Goal: Transaction & Acquisition: Book appointment/travel/reservation

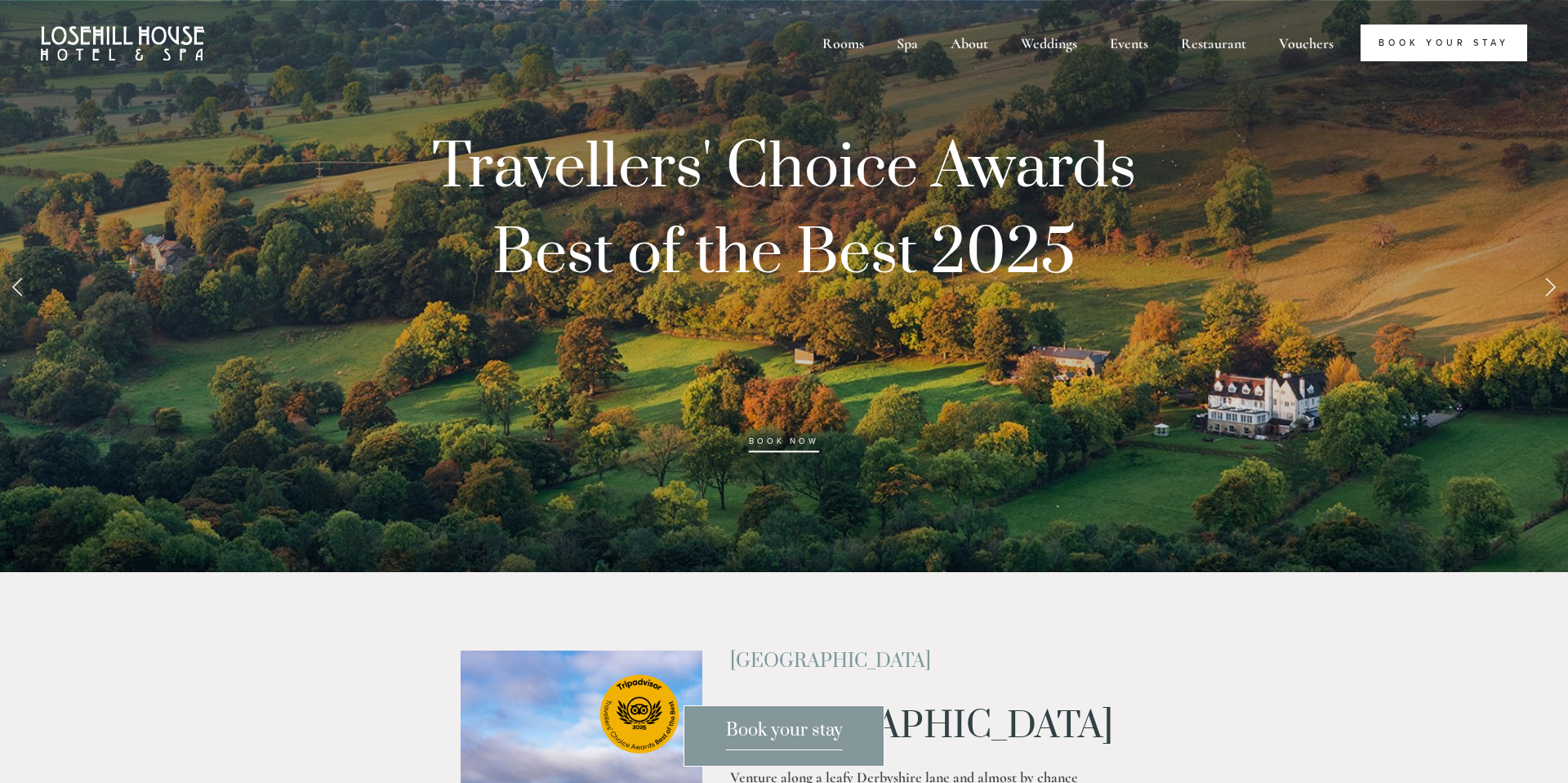
click at [1456, 36] on link "Book Your Stay" at bounding box center [1445, 43] width 167 height 36
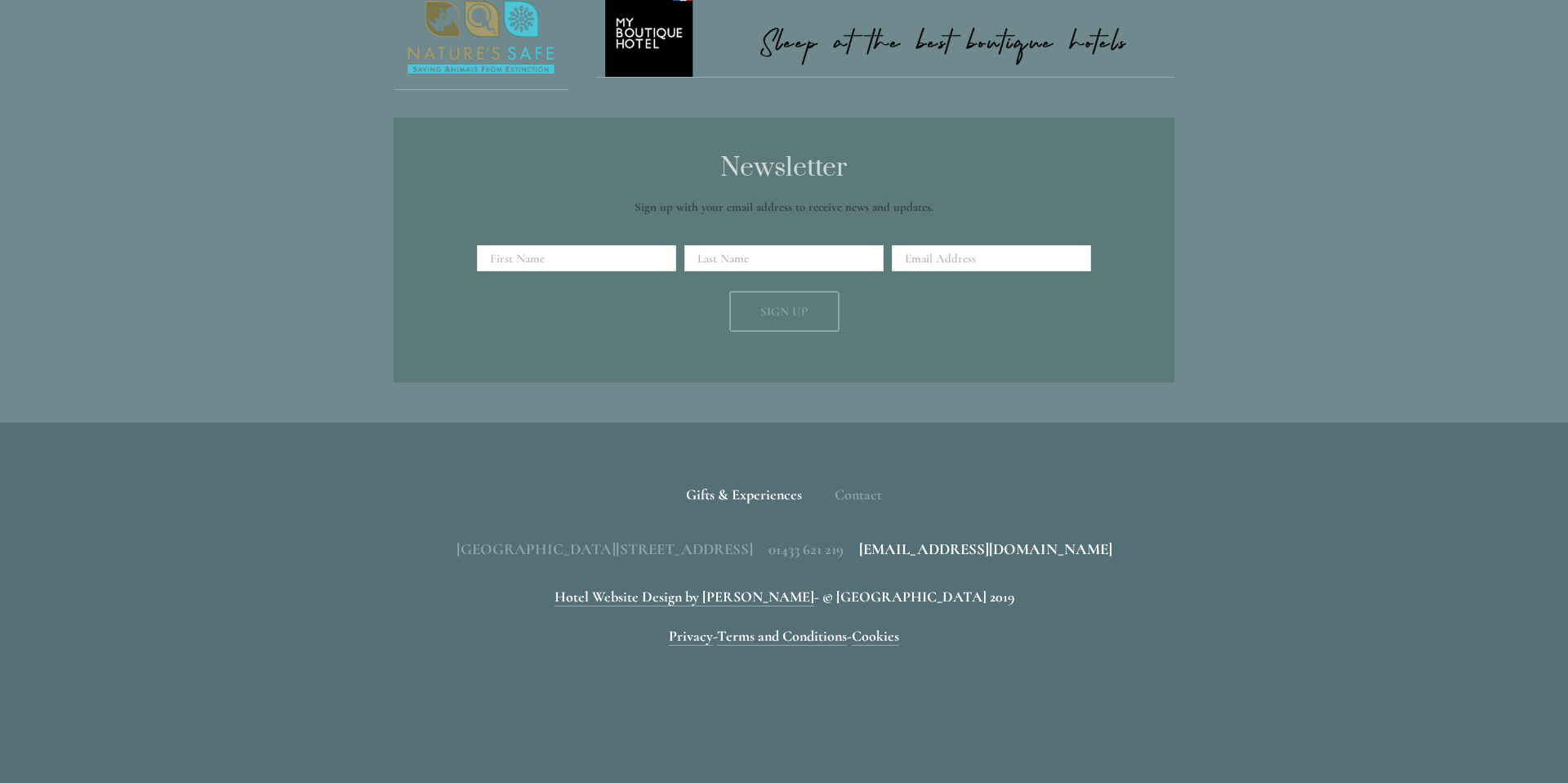
scroll to position [5041, 0]
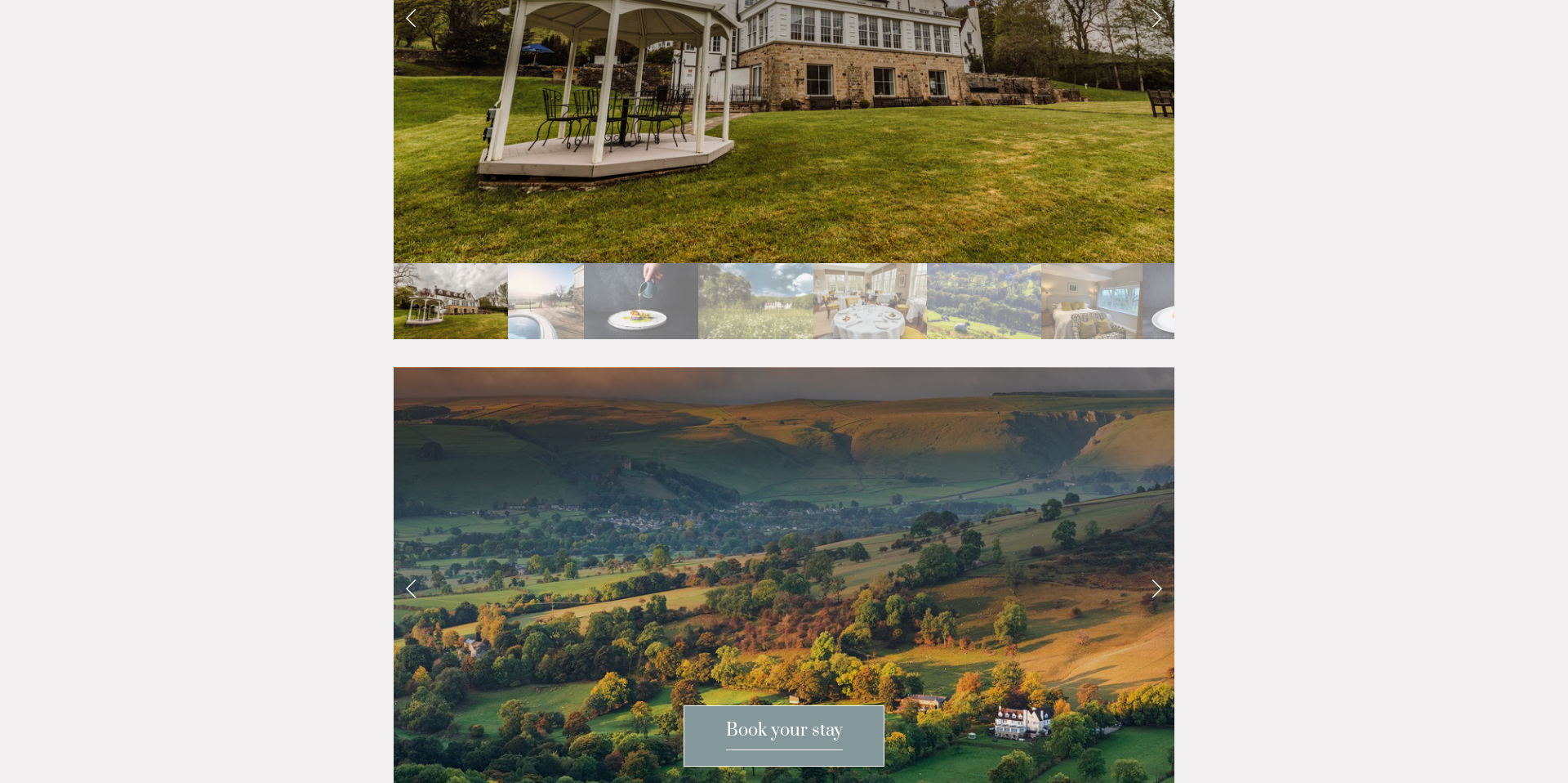
scroll to position [3448, 0]
